Goal: Obtain resource: Obtain resource

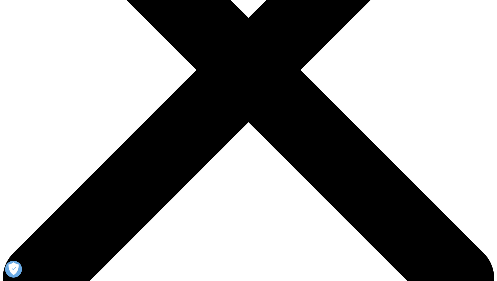
scroll to position [269, 399]
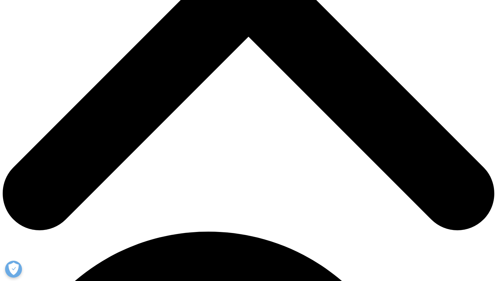
scroll to position [278, 0]
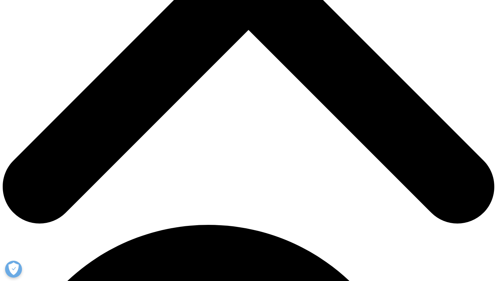
type input "[PERSON_NAME]"
type input "[EMAIL_ADDRESS][DOMAIN_NAME]"
select select "[GEOGRAPHIC_DATA]"
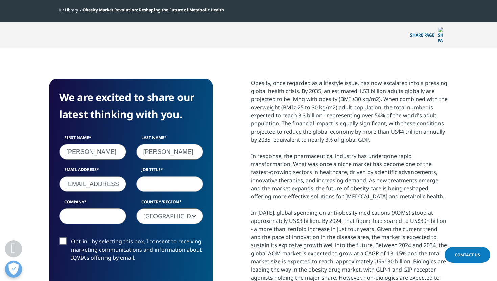
click at [110, 144] on input "[PERSON_NAME]" at bounding box center [92, 152] width 67 height 16
drag, startPoint x: 95, startPoint y: 138, endPoint x: 41, endPoint y: 138, distance: 54.1
click at [41, 138] on section "We are excited to share our latest thinking with you. First Name [PERSON_NAME] …" at bounding box center [248, 212] width 497 height 329
type input "[PERSON_NAME]"
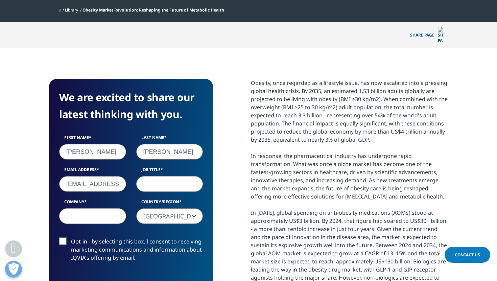
type input "[PERSON_NAME]"
drag, startPoint x: 66, startPoint y: 172, endPoint x: 157, endPoint y: 173, distance: 91.0
click at [157, 173] on div "First Name [PERSON_NAME] Last Name [PERSON_NAME] Email Address [EMAIL_ADDRESS][…" at bounding box center [131, 183] width 154 height 96
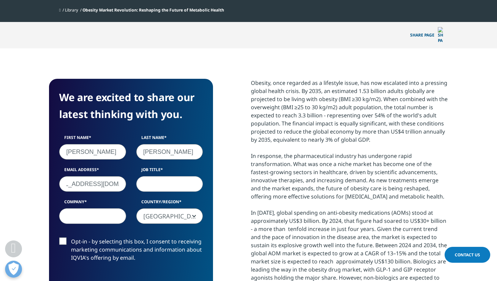
type input "[EMAIL_ADDRESS][DOMAIN_NAME]"
type input "IR"
click at [105, 208] on input "Company" at bounding box center [92, 216] width 67 height 16
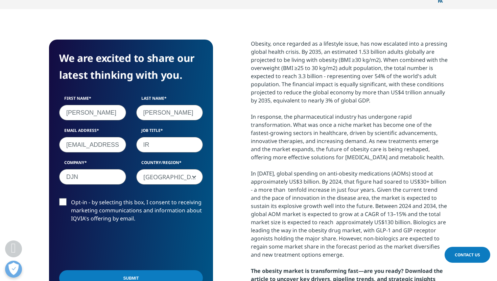
scroll to position [334, 0]
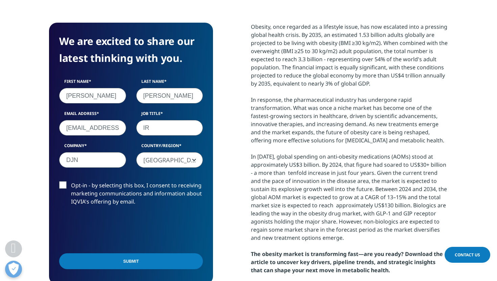
type input "DJN"
click at [61, 181] on label "Opt-in - by selecting this box, I consent to receiving marketing communications…" at bounding box center [131, 195] width 144 height 28
click at [71, 181] on input "Opt-in - by selecting this box, I consent to receiving marketing communications…" at bounding box center [71, 181] width 0 height 0
click at [61, 181] on label "Opt-in - by selecting this box, I consent to receiving marketing communications…" at bounding box center [131, 195] width 144 height 28
click at [71, 181] on input "Opt-in - by selecting this box, I consent to receiving marketing communications…" at bounding box center [71, 181] width 0 height 0
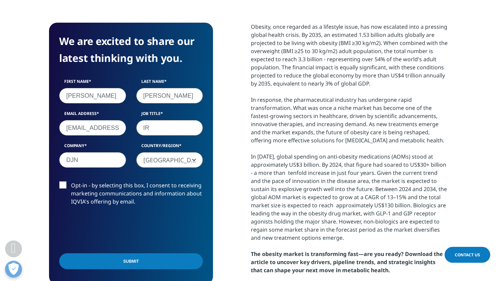
click at [99, 253] on input "Submit" at bounding box center [131, 261] width 144 height 16
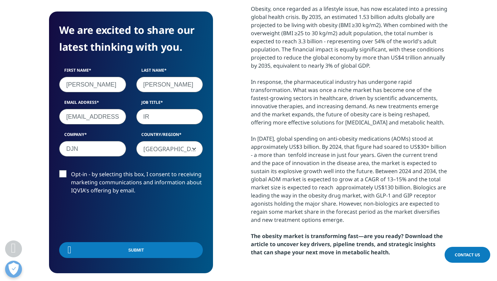
scroll to position [0, 0]
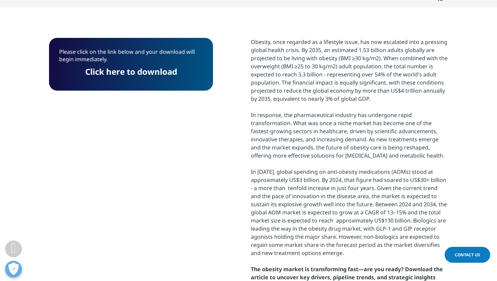
click at [169, 66] on link "Click here to download" at bounding box center [131, 71] width 92 height 11
